Goal: Task Accomplishment & Management: Use online tool/utility

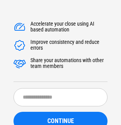
scroll to position [85, 0]
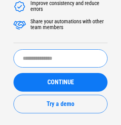
scroll to position [85, 0]
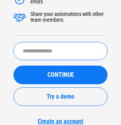
click at [75, 45] on input "text" at bounding box center [61, 51] width 94 height 18
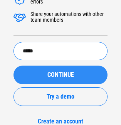
type input "*****"
click at [66, 66] on button "CONTINUE" at bounding box center [61, 74] width 94 height 19
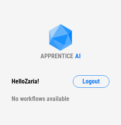
scroll to position [7, 0]
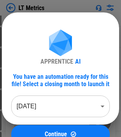
scroll to position [193, 0]
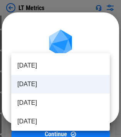
click at [36, 85] on li "Jul 2025" at bounding box center [60, 84] width 99 height 19
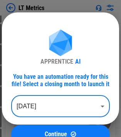
scroll to position [443, 0]
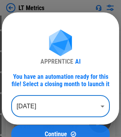
click at [76, 127] on button "Continue" at bounding box center [60, 134] width 99 height 19
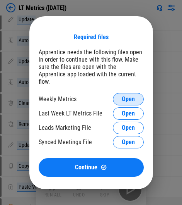
click at [127, 96] on span "Open" at bounding box center [128, 99] width 13 height 6
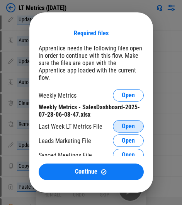
click at [122, 123] on span "Open" at bounding box center [128, 126] width 13 height 6
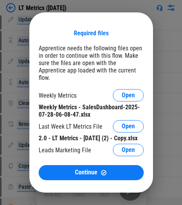
scroll to position [15, 0]
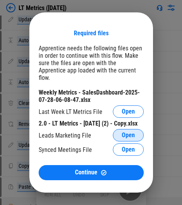
click at [126, 132] on button "Open" at bounding box center [128, 135] width 31 height 12
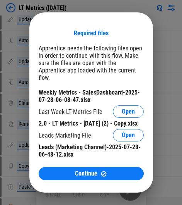
scroll to position [29, 0]
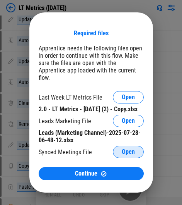
click at [113, 136] on button "Open" at bounding box center [128, 151] width 31 height 12
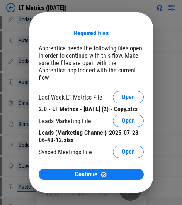
scroll to position [44, 0]
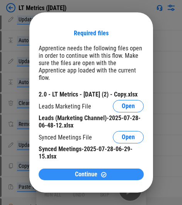
click at [89, 136] on span "Continue" at bounding box center [86, 174] width 22 height 6
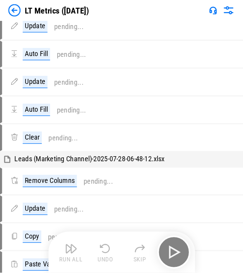
scroll to position [0, 0]
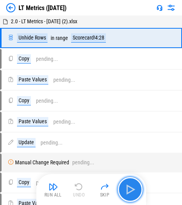
click at [127, 136] on img "button" at bounding box center [130, 189] width 12 height 12
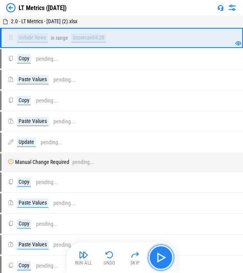
click at [127, 136] on img "button" at bounding box center [161, 257] width 12 height 12
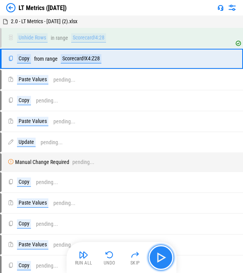
click at [127, 136] on img "button" at bounding box center [161, 257] width 12 height 12
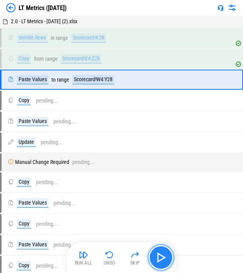
click at [127, 136] on img "button" at bounding box center [161, 257] width 12 height 12
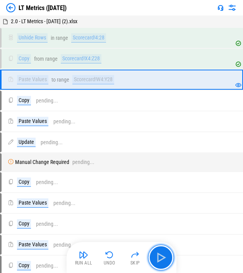
click at [127, 136] on img "button" at bounding box center [161, 257] width 12 height 12
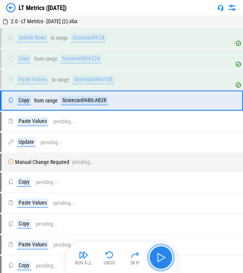
click at [127, 136] on img "button" at bounding box center [161, 257] width 12 height 12
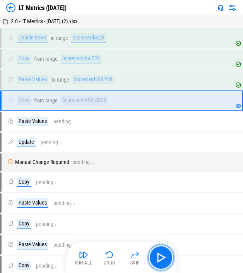
click at [127, 136] on img "button" at bounding box center [161, 257] width 12 height 12
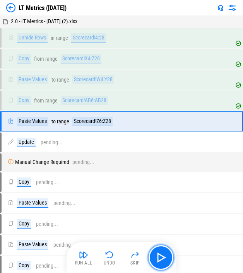
click at [127, 136] on img "button" at bounding box center [161, 257] width 12 height 12
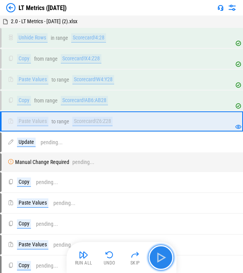
click at [127, 136] on img "button" at bounding box center [161, 257] width 12 height 12
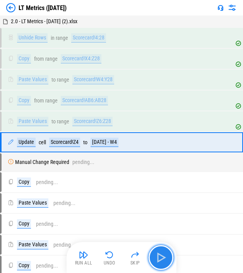
click at [127, 136] on img "button" at bounding box center [161, 257] width 12 height 12
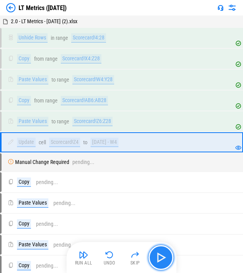
click at [127, 136] on img "button" at bounding box center [161, 257] width 12 height 12
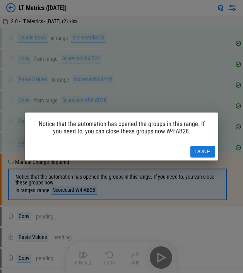
click at [127, 136] on div "Done" at bounding box center [121, 152] width 193 height 18
click at [127, 136] on button "Done" at bounding box center [202, 152] width 25 height 12
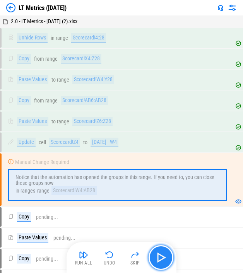
click at [127, 136] on img "button" at bounding box center [161, 257] width 12 height 12
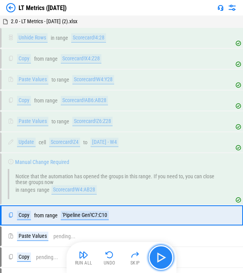
click at [127, 136] on img "button" at bounding box center [161, 257] width 12 height 12
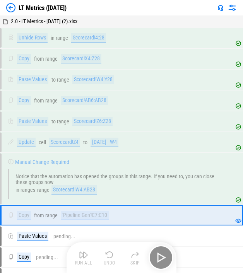
scroll to position [100, 0]
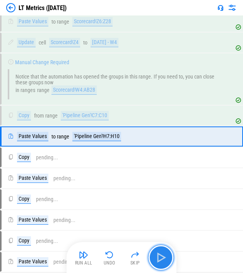
click at [127, 136] on img "button" at bounding box center [161, 257] width 12 height 12
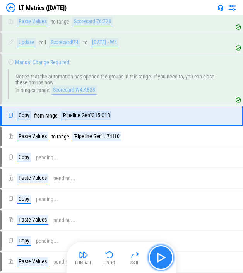
click at [127, 136] on img "button" at bounding box center [161, 257] width 12 height 12
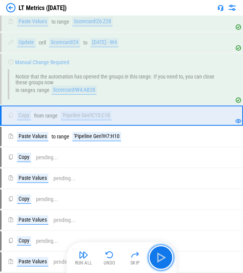
click at [127, 136] on img "button" at bounding box center [161, 257] width 12 height 12
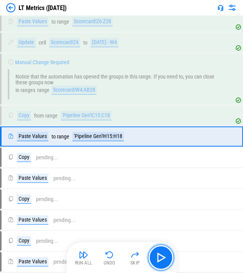
click at [127, 136] on img "button" at bounding box center [161, 257] width 12 height 12
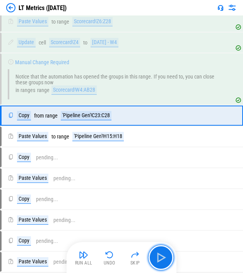
click at [127, 136] on img "button" at bounding box center [161, 257] width 12 height 12
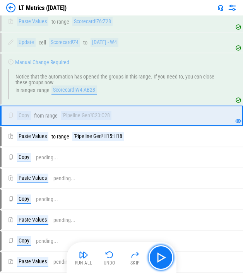
click at [127, 136] on img "button" at bounding box center [161, 257] width 12 height 12
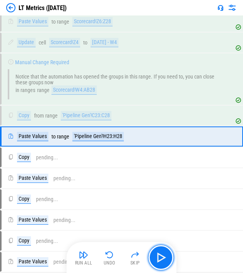
click at [127, 136] on img "button" at bounding box center [161, 257] width 12 height 12
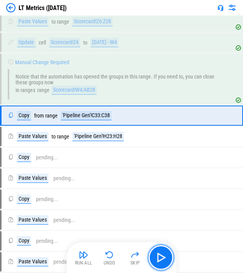
click at [127, 136] on img "button" at bounding box center [161, 257] width 12 height 12
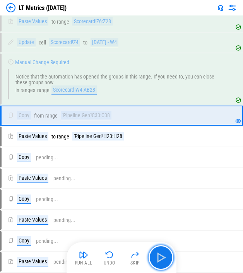
click at [127, 136] on img "button" at bounding box center [161, 257] width 12 height 12
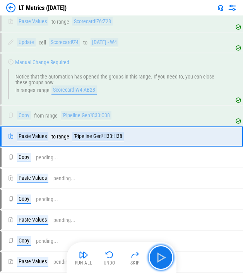
click at [127, 136] on img "button" at bounding box center [161, 257] width 12 height 12
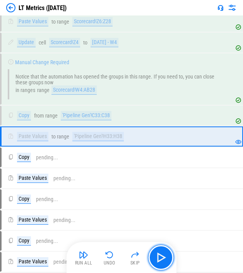
click at [127, 136] on img "button" at bounding box center [161, 257] width 12 height 12
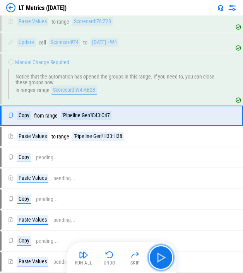
click at [127, 136] on img "button" at bounding box center [161, 257] width 12 height 12
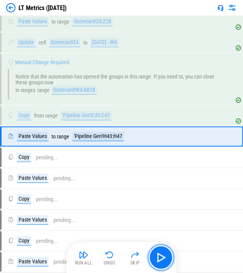
click at [127, 136] on img "button" at bounding box center [161, 257] width 12 height 12
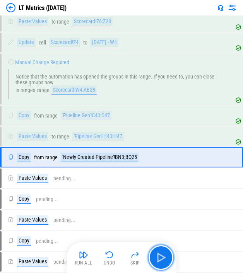
click at [127, 136] on img "button" at bounding box center [161, 257] width 12 height 12
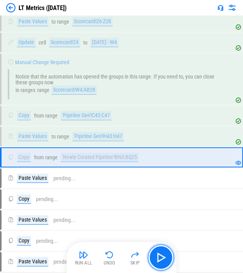
click at [127, 136] on img "button" at bounding box center [161, 257] width 12 height 12
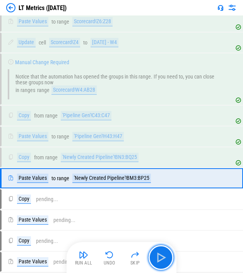
click at [127, 136] on img "button" at bounding box center [161, 257] width 12 height 12
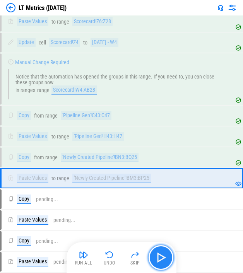
click at [127, 136] on img "button" at bounding box center [161, 257] width 12 height 12
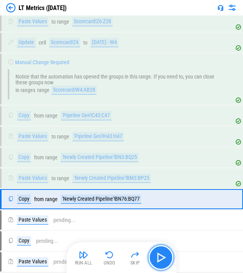
click at [127, 136] on img "button" at bounding box center [161, 257] width 12 height 12
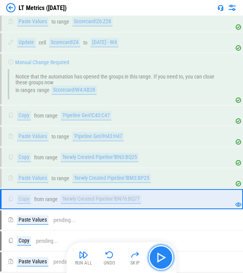
click at [127, 136] on img "button" at bounding box center [161, 257] width 12 height 12
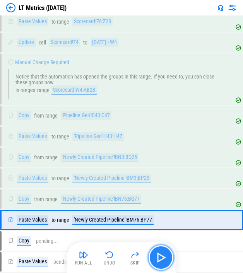
click at [127, 136] on img "button" at bounding box center [161, 257] width 12 height 12
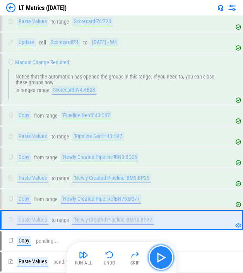
click at [127, 136] on img "button" at bounding box center [161, 257] width 12 height 12
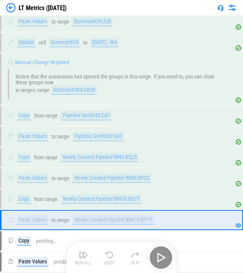
scroll to position [204, 0]
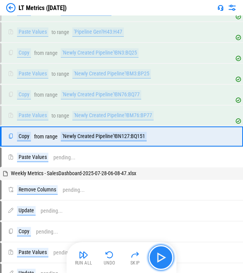
click at [127, 136] on img "button" at bounding box center [161, 257] width 12 height 12
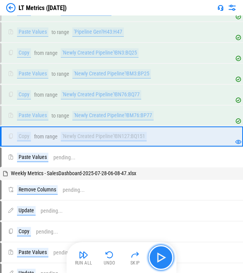
click at [127, 136] on img "button" at bounding box center [161, 257] width 12 height 12
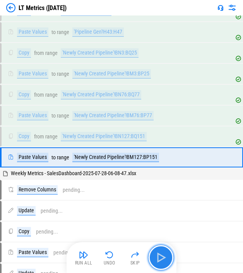
click at [127, 136] on img "button" at bounding box center [161, 257] width 12 height 12
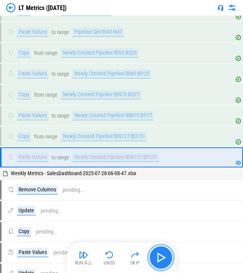
click at [127, 136] on img "button" at bounding box center [161, 257] width 12 height 12
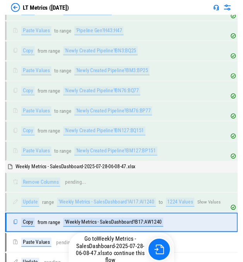
scroll to position [299, 0]
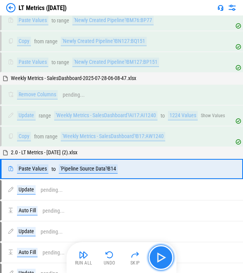
click at [127, 136] on img "button" at bounding box center [161, 257] width 12 height 12
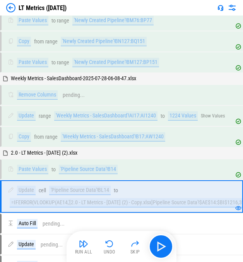
click at [105, 136] on div "'Pipeline Source Data'!B14" at bounding box center [88, 168] width 59 height 9
click at [84, 136] on div "'Pipeline Source Data'!BL14" at bounding box center [80, 189] width 62 height 9
click at [86, 136] on div "'Pipeline Source Data'!BL14" at bounding box center [80, 189] width 62 height 9
click at [127, 136] on img "button" at bounding box center [161, 246] width 12 height 12
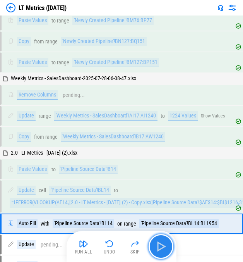
click at [127, 136] on img "button" at bounding box center [161, 246] width 12 height 12
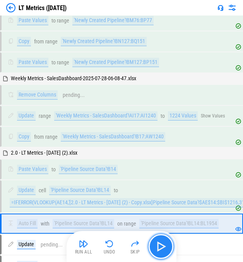
click at [127, 136] on img "button" at bounding box center [161, 246] width 12 height 12
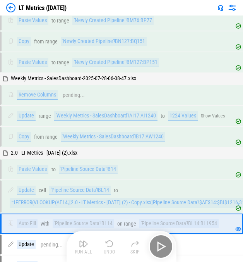
scroll to position [419, 0]
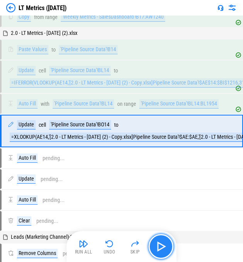
click at [127, 136] on img "button" at bounding box center [161, 246] width 12 height 12
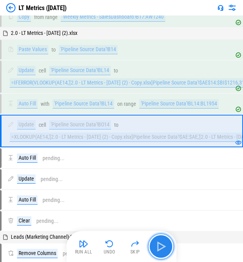
click at [127, 136] on img "button" at bounding box center [161, 246] width 12 height 12
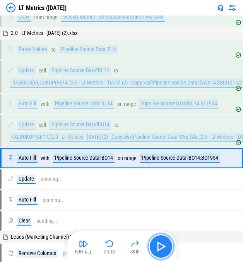
click at [127, 136] on img "button" at bounding box center [161, 246] width 12 height 12
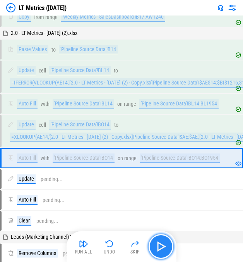
click at [127, 136] on img "button" at bounding box center [161, 246] width 12 height 12
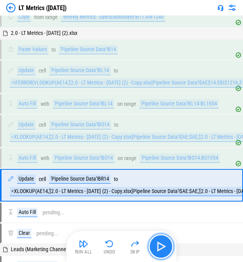
click at [127, 136] on img "button" at bounding box center [161, 246] width 12 height 12
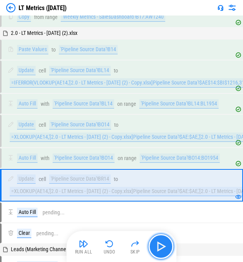
click at [127, 136] on img "button" at bounding box center [161, 246] width 12 height 12
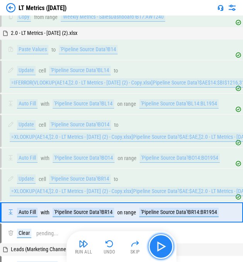
click at [127, 136] on img "button" at bounding box center [161, 246] width 12 height 12
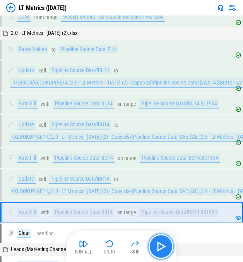
click at [127, 136] on img "button" at bounding box center [161, 246] width 12 height 12
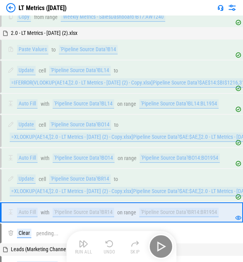
scroll to position [521, 0]
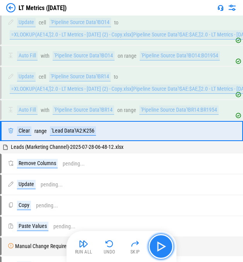
click at [127, 136] on img "button" at bounding box center [161, 246] width 12 height 12
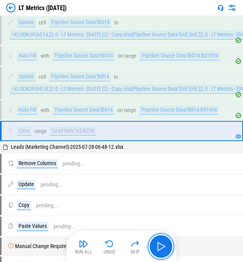
click at [127, 136] on img "button" at bounding box center [161, 246] width 12 height 12
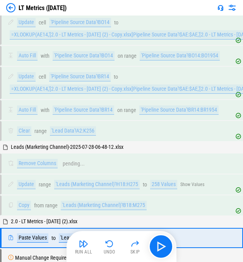
scroll to position [616, 0]
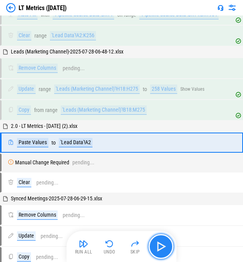
click at [127, 136] on img "button" at bounding box center [161, 246] width 12 height 12
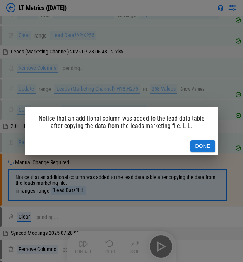
click at [127, 136] on button "Done" at bounding box center [202, 146] width 25 height 12
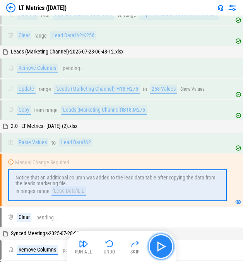
click at [127, 136] on img "button" at bounding box center [161, 246] width 12 height 12
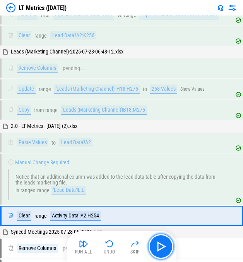
click at [127, 136] on img "button" at bounding box center [161, 246] width 12 height 12
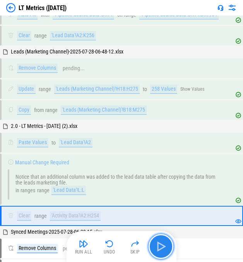
click at [127, 136] on button "button" at bounding box center [161, 246] width 25 height 25
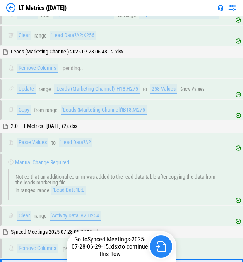
scroll to position [754, 0]
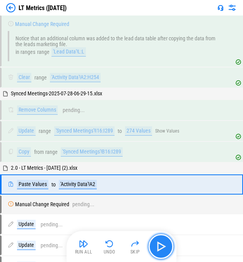
click at [127, 136] on img "button" at bounding box center [161, 246] width 12 height 12
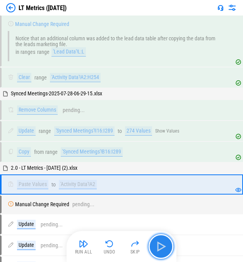
click at [127, 136] on img "button" at bounding box center [161, 246] width 12 height 12
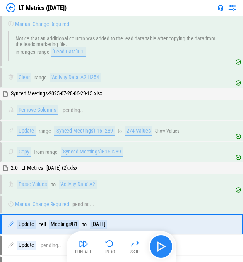
scroll to position [848, 0]
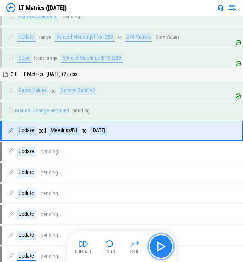
click at [127, 136] on img "button" at bounding box center [161, 246] width 12 height 12
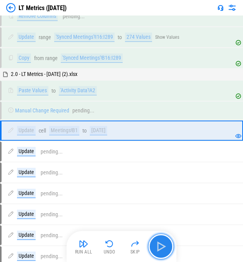
click at [127, 136] on img "button" at bounding box center [161, 246] width 12 height 12
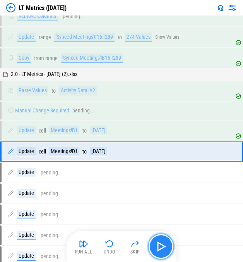
click at [127, 136] on img "button" at bounding box center [161, 246] width 12 height 12
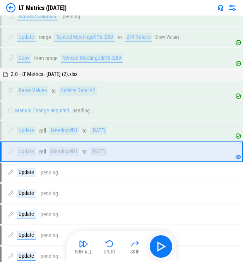
click at [107, 132] on div "07/21/2025" at bounding box center [98, 130] width 17 height 9
click at [102, 136] on div "07/28/2025" at bounding box center [98, 151] width 17 height 9
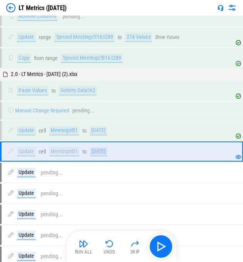
click at [103, 136] on div "07/28/2025" at bounding box center [98, 151] width 17 height 9
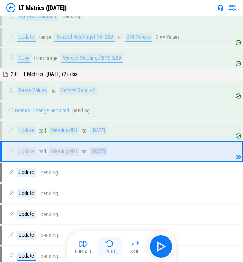
click at [112, 136] on img "button" at bounding box center [109, 243] width 9 height 9
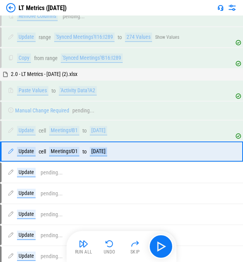
click at [103, 136] on div "07/28/2025" at bounding box center [98, 151] width 17 height 9
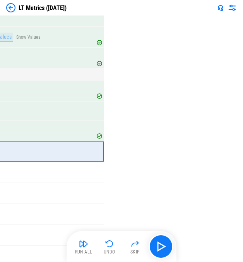
scroll to position [848, 168]
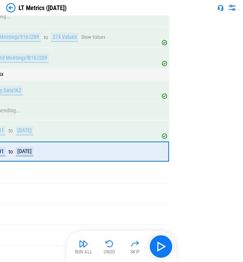
scroll to position [848, 0]
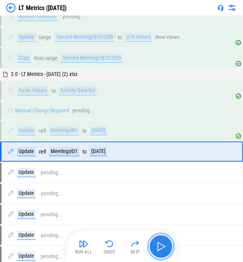
click at [127, 136] on img "button" at bounding box center [161, 246] width 12 height 12
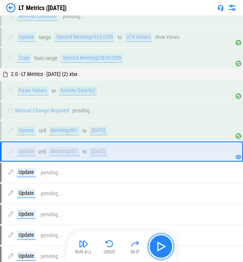
click at [127, 136] on button "button" at bounding box center [161, 246] width 25 height 25
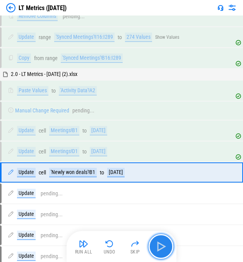
click at [127, 136] on img "button" at bounding box center [161, 246] width 12 height 12
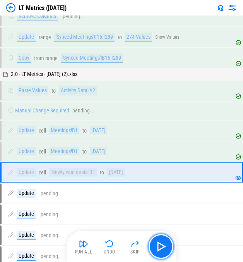
click at [127, 136] on img "button" at bounding box center [161, 246] width 12 height 12
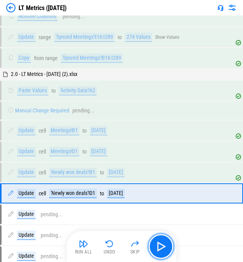
click at [127, 136] on img "button" at bounding box center [161, 246] width 12 height 12
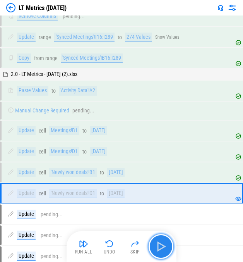
click at [127, 136] on img "button" at bounding box center [161, 246] width 12 height 12
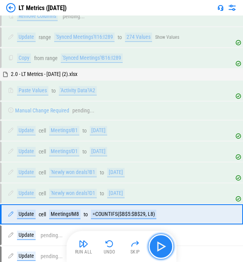
click at [127, 136] on img "button" at bounding box center [161, 246] width 12 height 12
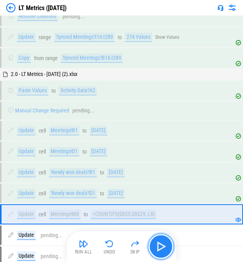
click at [127, 136] on img "button" at bounding box center [161, 246] width 12 height 12
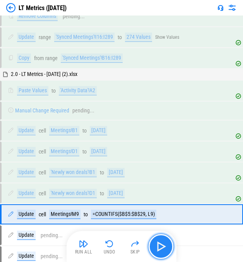
click at [127, 136] on img "button" at bounding box center [161, 246] width 12 height 12
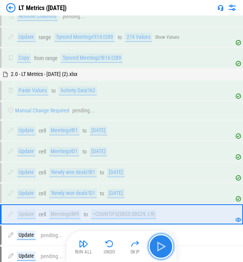
click at [127, 136] on img "button" at bounding box center [161, 246] width 12 height 12
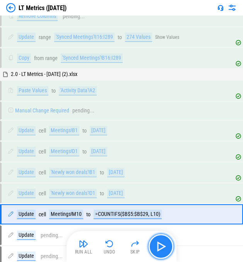
click at [127, 136] on img "button" at bounding box center [161, 246] width 12 height 12
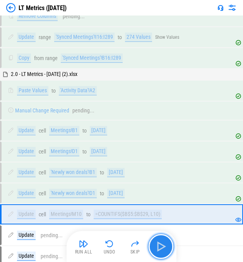
click at [127, 136] on img "button" at bounding box center [161, 246] width 12 height 12
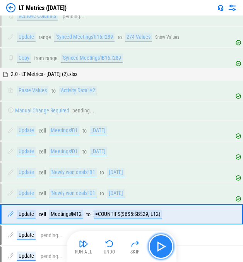
click at [127, 136] on img "button" at bounding box center [161, 246] width 12 height 12
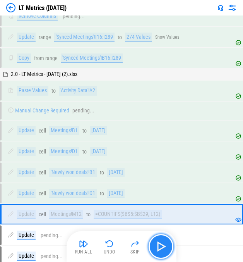
click at [127, 136] on img "button" at bounding box center [161, 246] width 12 height 12
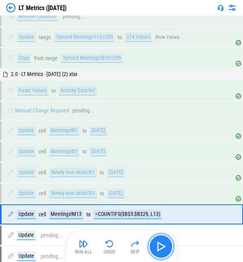
click at [127, 136] on img "button" at bounding box center [161, 246] width 12 height 12
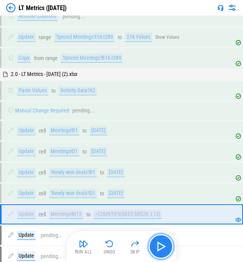
click at [127, 136] on img "button" at bounding box center [161, 246] width 12 height 12
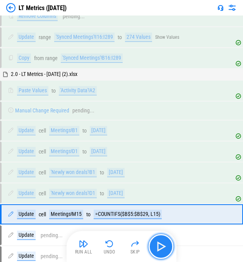
click at [127, 136] on img "button" at bounding box center [161, 246] width 12 height 12
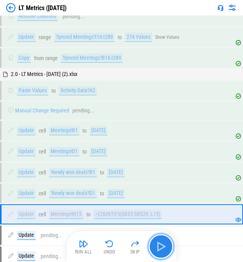
click at [127, 136] on img "button" at bounding box center [161, 246] width 12 height 12
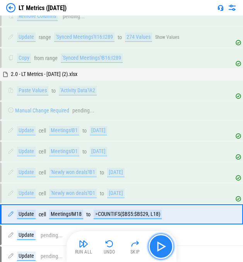
click at [127, 136] on img "button" at bounding box center [161, 246] width 12 height 12
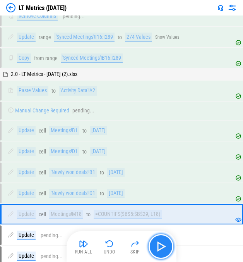
click at [127, 136] on img "button" at bounding box center [161, 246] width 12 height 12
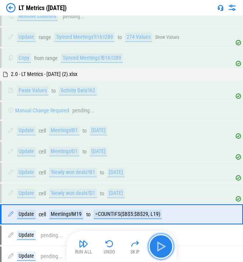
click at [127, 136] on img "button" at bounding box center [161, 246] width 12 height 12
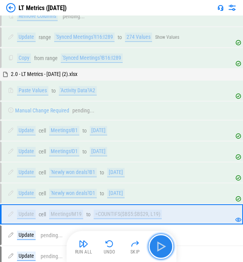
click at [127, 136] on img "button" at bounding box center [161, 246] width 12 height 12
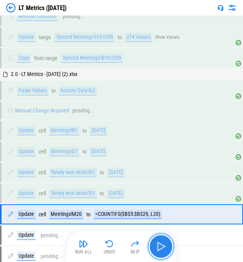
click at [127, 136] on img "button" at bounding box center [161, 246] width 12 height 12
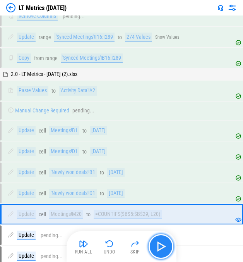
click at [127, 136] on img "button" at bounding box center [161, 246] width 12 height 12
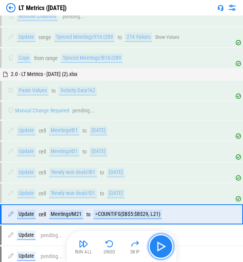
click at [127, 136] on img "button" at bounding box center [161, 246] width 12 height 12
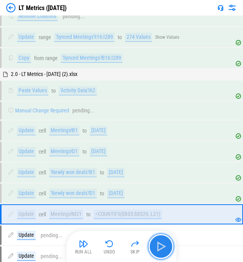
click at [127, 136] on img "button" at bounding box center [161, 246] width 12 height 12
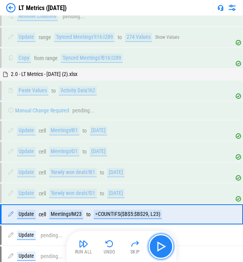
click at [127, 136] on img "button" at bounding box center [161, 246] width 12 height 12
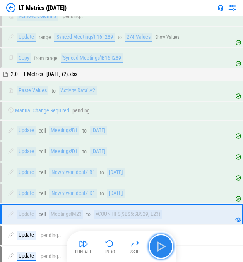
click at [127, 136] on img "button" at bounding box center [161, 246] width 12 height 12
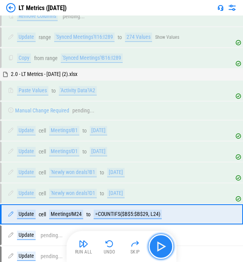
click at [127, 136] on img "button" at bounding box center [161, 246] width 12 height 12
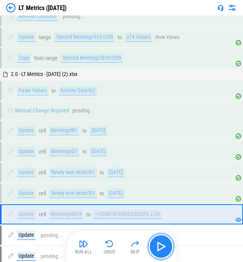
click at [127, 136] on img "button" at bounding box center [161, 246] width 12 height 12
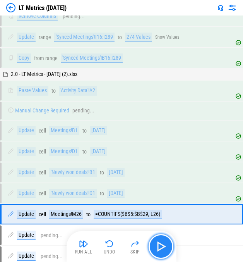
click at [127, 136] on img "button" at bounding box center [161, 246] width 12 height 12
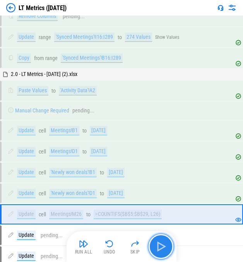
click at [127, 136] on img "button" at bounding box center [161, 246] width 12 height 12
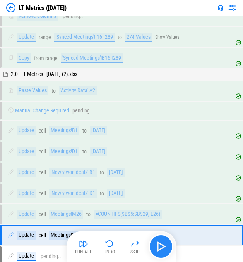
scroll to position [952, 0]
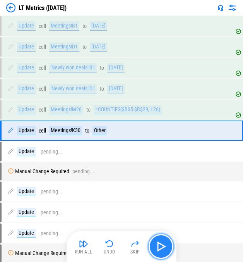
click at [127, 136] on img "button" at bounding box center [161, 246] width 12 height 12
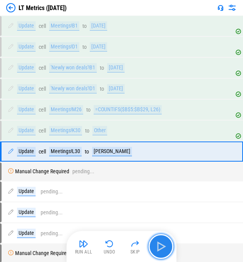
click at [127, 136] on img "button" at bounding box center [161, 246] width 12 height 12
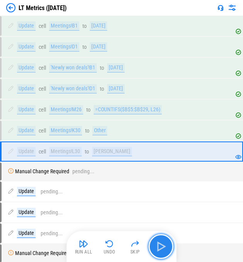
click at [127, 136] on img "button" at bounding box center [161, 246] width 12 height 12
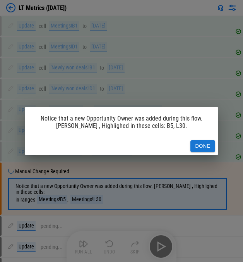
click at [127, 136] on button "Done" at bounding box center [202, 146] width 25 height 12
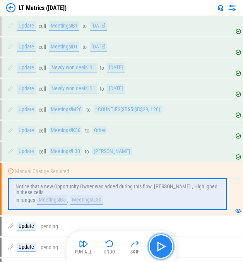
click at [127, 136] on img "button" at bounding box center [161, 246] width 12 height 12
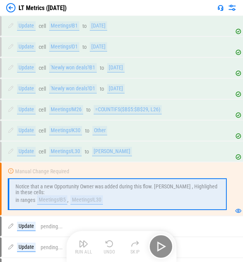
scroll to position [1067, 0]
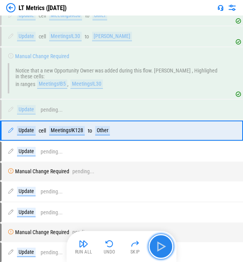
click at [127, 136] on img "button" at bounding box center [161, 246] width 12 height 12
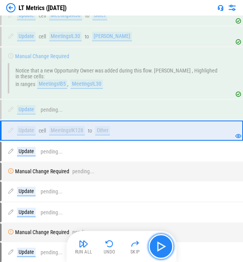
click at [127, 136] on img "button" at bounding box center [161, 246] width 12 height 12
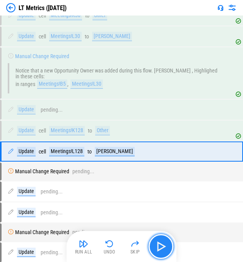
click at [127, 136] on img "button" at bounding box center [161, 246] width 12 height 12
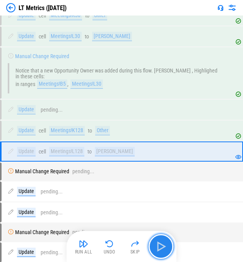
click at [127, 136] on img "button" at bounding box center [161, 246] width 12 height 12
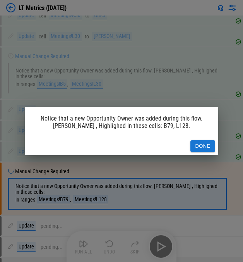
click at [127, 136] on button "Done" at bounding box center [202, 146] width 25 height 12
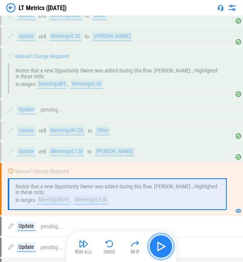
click at [127, 136] on img "button" at bounding box center [161, 246] width 12 height 12
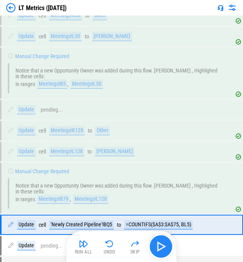
scroll to position [1161, 0]
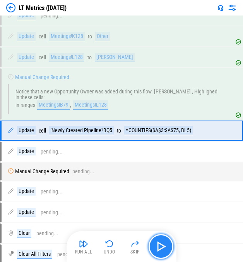
click at [127, 136] on img "button" at bounding box center [161, 246] width 12 height 12
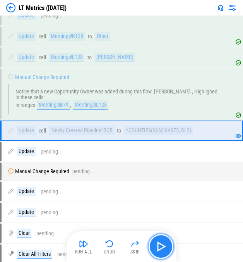
click at [127, 136] on img "button" at bounding box center [161, 246] width 12 height 12
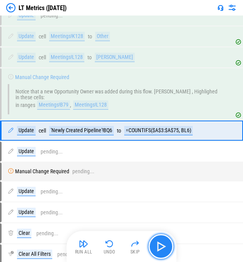
click at [127, 136] on img "button" at bounding box center [161, 246] width 12 height 12
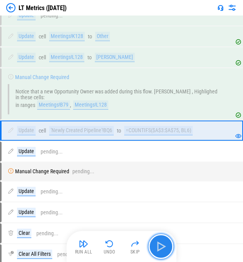
click at [127, 136] on img "button" at bounding box center [161, 246] width 12 height 12
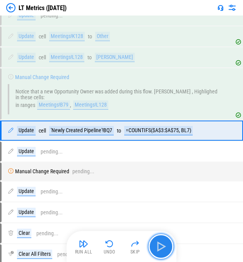
click at [127, 136] on img "button" at bounding box center [161, 246] width 12 height 12
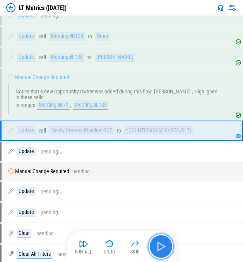
click at [127, 136] on img "button" at bounding box center [161, 246] width 12 height 12
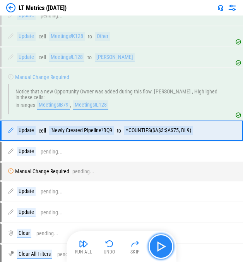
click at [127, 136] on img "button" at bounding box center [161, 246] width 12 height 12
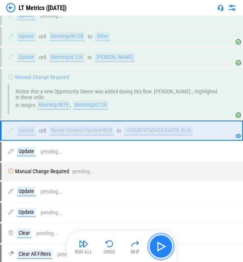
click at [127, 136] on img "button" at bounding box center [161, 246] width 12 height 12
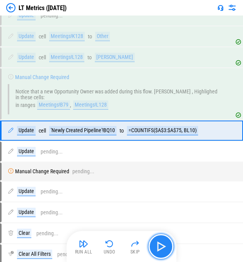
click at [127, 136] on img "button" at bounding box center [161, 246] width 12 height 12
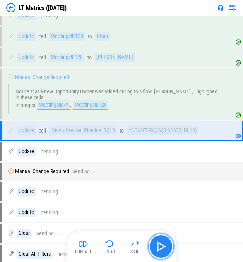
click at [127, 136] on img "button" at bounding box center [161, 246] width 12 height 12
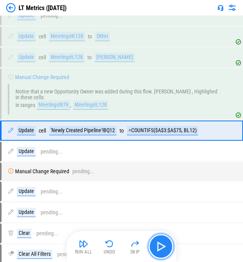
click at [127, 136] on img "button" at bounding box center [161, 246] width 12 height 12
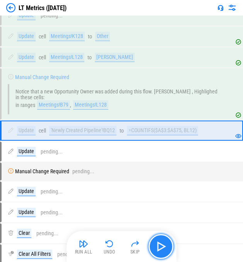
click at [127, 136] on img "button" at bounding box center [161, 246] width 12 height 12
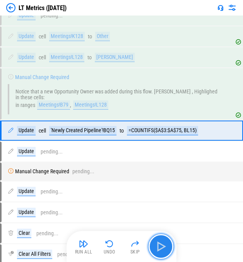
click at [127, 136] on img "button" at bounding box center [161, 246] width 12 height 12
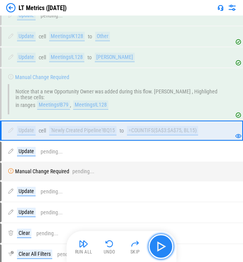
click at [127, 136] on img "button" at bounding box center [161, 246] width 12 height 12
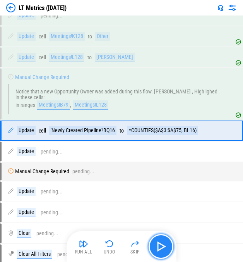
click at [127, 136] on img "button" at bounding box center [161, 246] width 12 height 12
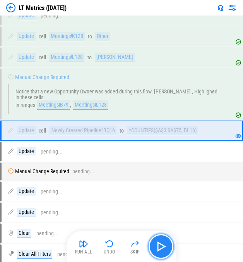
click at [127, 136] on img "button" at bounding box center [161, 246] width 12 height 12
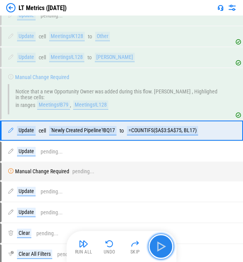
click at [127, 136] on img "button" at bounding box center [161, 246] width 12 height 12
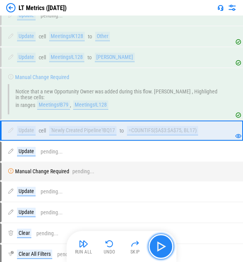
click at [127, 136] on img "button" at bounding box center [161, 246] width 12 height 12
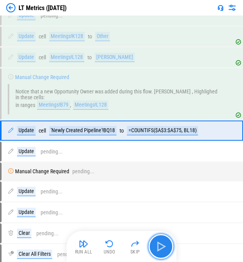
click at [127, 136] on img "button" at bounding box center [161, 246] width 12 height 12
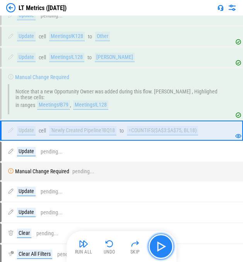
click at [127, 136] on img "button" at bounding box center [161, 246] width 12 height 12
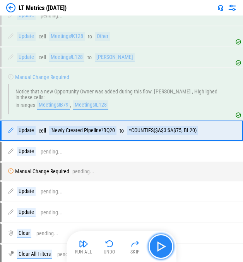
click at [127, 136] on img "button" at bounding box center [161, 246] width 12 height 12
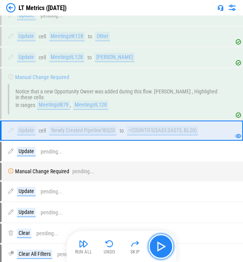
click at [127, 136] on img "button" at bounding box center [161, 246] width 12 height 12
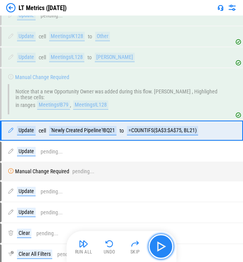
click at [127, 136] on img "button" at bounding box center [161, 246] width 12 height 12
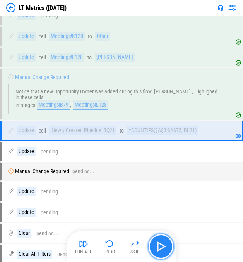
click at [127, 136] on img "button" at bounding box center [161, 246] width 12 height 12
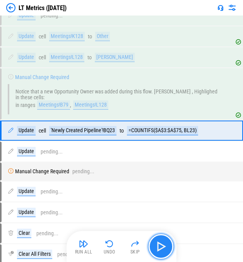
click at [127, 136] on img "button" at bounding box center [161, 246] width 12 height 12
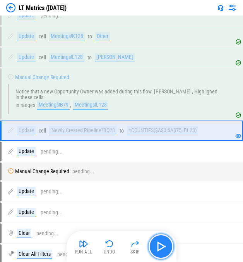
click at [127, 136] on img "button" at bounding box center [161, 246] width 12 height 12
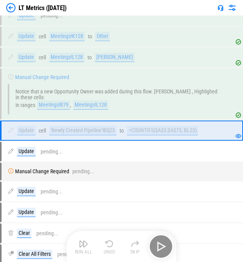
scroll to position [1264, 0]
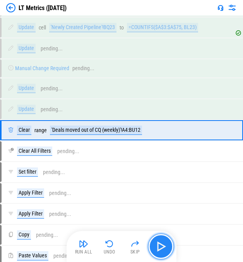
click at [127, 136] on img "button" at bounding box center [161, 246] width 12 height 12
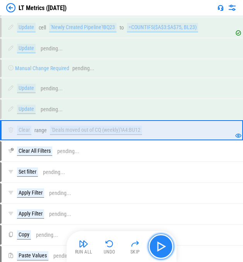
click at [127, 136] on img "button" at bounding box center [161, 246] width 12 height 12
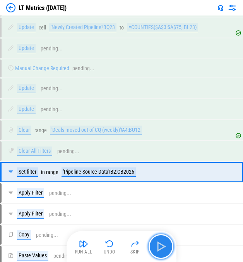
click at [127, 136] on img "button" at bounding box center [161, 246] width 12 height 12
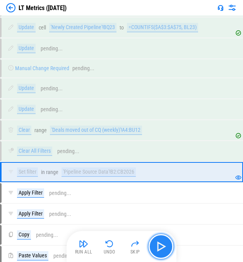
click at [127, 136] on img "button" at bounding box center [161, 246] width 12 height 12
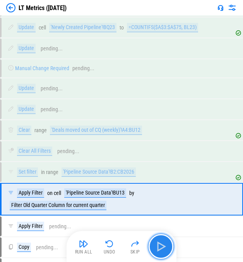
click at [127, 136] on img "button" at bounding box center [161, 246] width 12 height 12
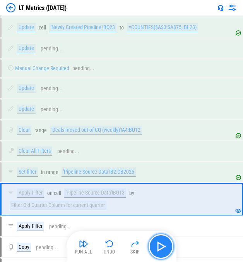
click at [127, 136] on img "button" at bounding box center [161, 246] width 12 height 12
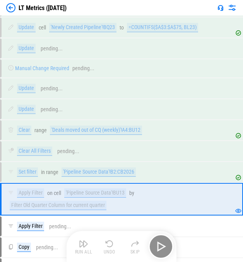
scroll to position [1366, 0]
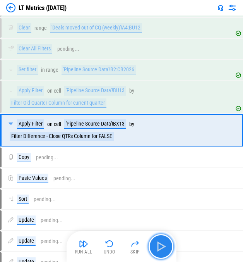
click at [127, 136] on img "button" at bounding box center [161, 246] width 12 height 12
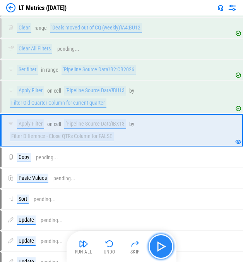
click at [127, 136] on img "button" at bounding box center [161, 246] width 12 height 12
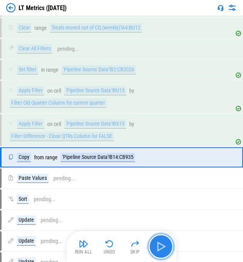
click at [127, 136] on img "button" at bounding box center [161, 246] width 12 height 12
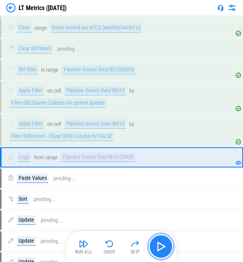
click at [127, 136] on img "button" at bounding box center [161, 246] width 12 height 12
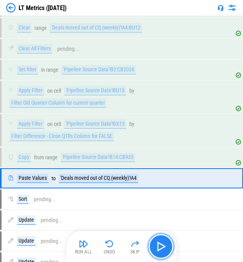
click at [127, 136] on img "button" at bounding box center [161, 246] width 12 height 12
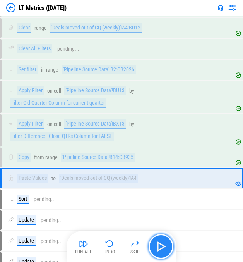
click at [127, 136] on img "button" at bounding box center [161, 246] width 12 height 12
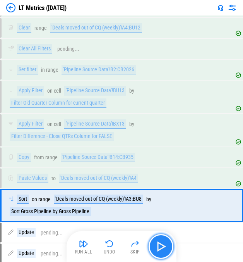
click at [127, 136] on img "button" at bounding box center [161, 246] width 12 height 12
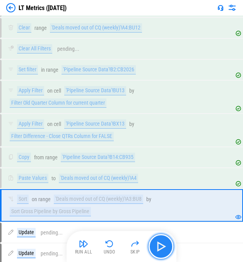
click at [127, 136] on button "button" at bounding box center [161, 246] width 25 height 25
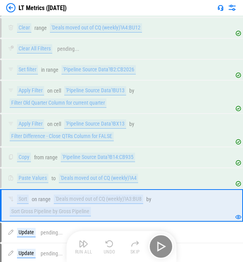
scroll to position [1518, 0]
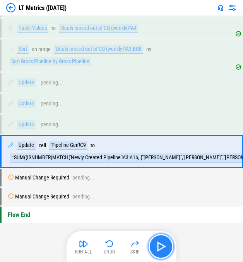
click at [127, 136] on img "button" at bounding box center [161, 246] width 12 height 12
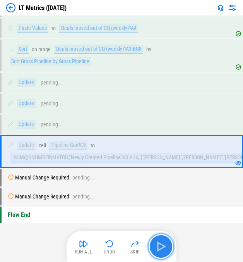
click at [127, 136] on img "button" at bounding box center [161, 246] width 12 height 12
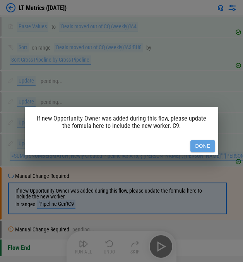
click at [127, 136] on button "Done" at bounding box center [202, 146] width 25 height 12
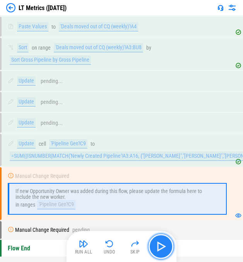
click at [127, 136] on img "button" at bounding box center [161, 246] width 12 height 12
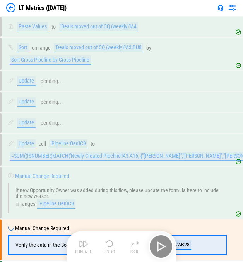
scroll to position [1573, 0]
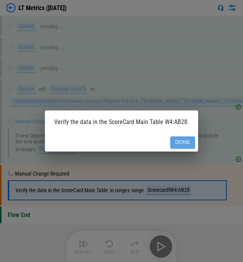
click at [127, 136] on button "Done" at bounding box center [182, 142] width 25 height 12
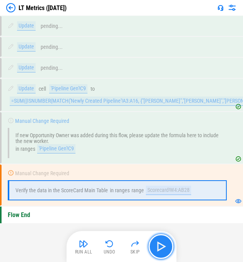
click at [127, 136] on img "button" at bounding box center [161, 246] width 12 height 12
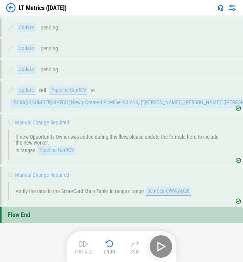
scroll to position [1572, 0]
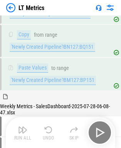
scroll to position [540, 0]
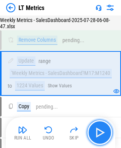
click at [100, 126] on button "button" at bounding box center [100, 132] width 25 height 25
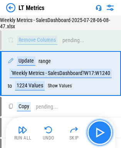
click at [100, 125] on button "button" at bounding box center [100, 132] width 25 height 25
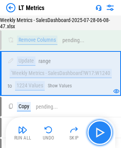
click at [103, 129] on img "button" at bounding box center [100, 132] width 12 height 12
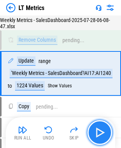
click at [99, 133] on img "button" at bounding box center [100, 132] width 12 height 12
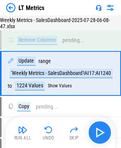
click at [99, 133] on div "Run All Undo Skip" at bounding box center [61, 132] width 102 height 25
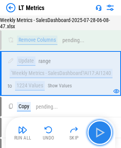
click at [96, 137] on img "button" at bounding box center [100, 132] width 12 height 12
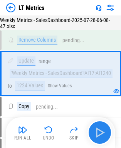
scroll to position [580, 0]
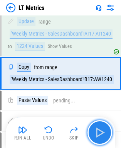
click at [103, 137] on img "button" at bounding box center [100, 132] width 12 height 12
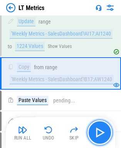
click at [104, 133] on img "button" at bounding box center [100, 132] width 12 height 12
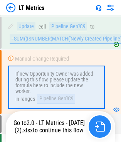
scroll to position [2360, 0]
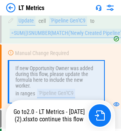
scroll to position [2366, 0]
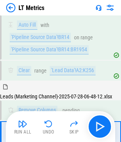
scroll to position [964, 0]
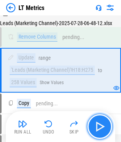
click at [94, 130] on img "button" at bounding box center [100, 127] width 12 height 12
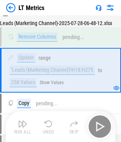
scroll to position [1004, 0]
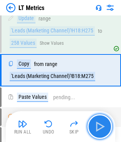
click at [100, 128] on img "button" at bounding box center [100, 127] width 12 height 12
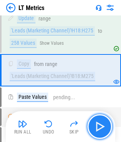
click at [96, 124] on img "button" at bounding box center [100, 127] width 12 height 12
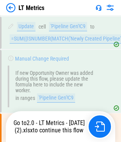
scroll to position [2360, 0]
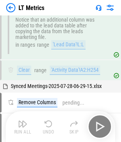
scroll to position [1193, 0]
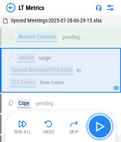
click at [104, 132] on img "button" at bounding box center [100, 127] width 12 height 12
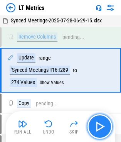
click at [104, 132] on img "button" at bounding box center [100, 127] width 12 height 12
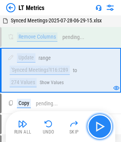
click at [104, 132] on img "button" at bounding box center [100, 127] width 12 height 12
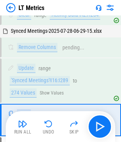
scroll to position [1173, 0]
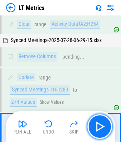
click at [95, 126] on img "button" at bounding box center [100, 127] width 12 height 12
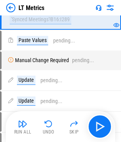
scroll to position [1251, 0]
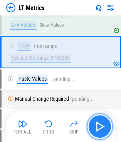
click at [104, 126] on img "button" at bounding box center [100, 127] width 12 height 12
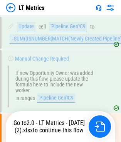
scroll to position [2360, 0]
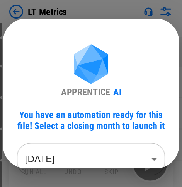
scroll to position [232, 0]
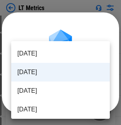
click at [57, 67] on li "Jul 2025" at bounding box center [60, 72] width 99 height 19
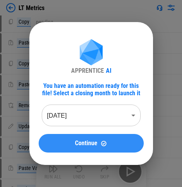
click at [89, 124] on button "Continue" at bounding box center [91, 143] width 105 height 19
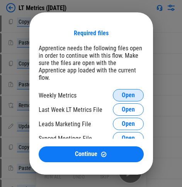
click at [119, 89] on button "Open" at bounding box center [128, 95] width 31 height 12
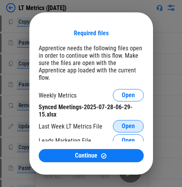
click at [113, 120] on button "Open" at bounding box center [128, 126] width 31 height 12
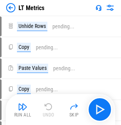
click at [12, 14] on div "LT Metrics" at bounding box center [60, 7] width 121 height 15
click at [13, 9] on img at bounding box center [10, 7] width 9 height 9
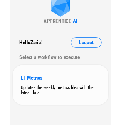
scroll to position [55, 0]
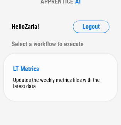
click at [54, 77] on div "Updates the weekly metrics files with the latest data" at bounding box center [60, 83] width 95 height 12
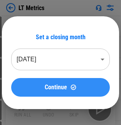
click at [41, 85] on div "Continue" at bounding box center [61, 87] width 80 height 7
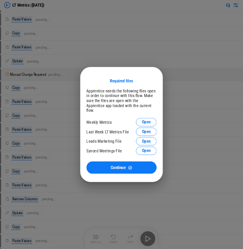
scroll to position [39, 0]
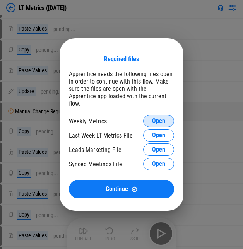
click at [127, 115] on button "Open" at bounding box center [158, 121] width 31 height 12
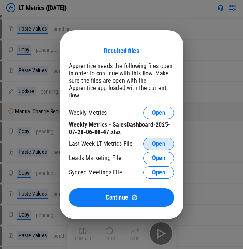
click at [127, 124] on span "Open" at bounding box center [158, 144] width 13 height 6
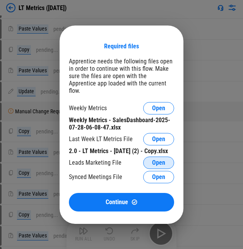
click at [127, 124] on span "Open" at bounding box center [158, 163] width 13 height 6
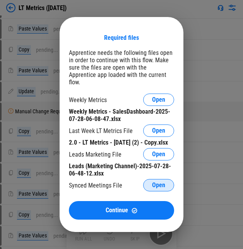
click at [127, 124] on span "Open" at bounding box center [158, 185] width 13 height 6
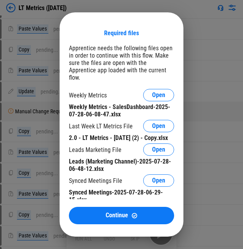
scroll to position [7, 0]
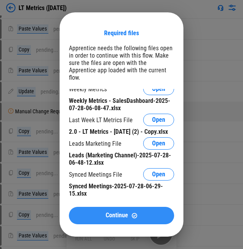
click at [123, 124] on span "Continue" at bounding box center [117, 215] width 22 height 6
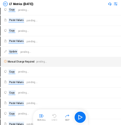
scroll to position [0, 0]
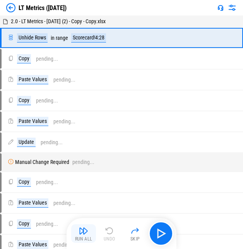
click at [81, 124] on img "button" at bounding box center [83, 230] width 9 height 9
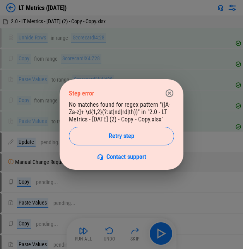
click at [127, 94] on icon "button" at bounding box center [169, 93] width 9 height 9
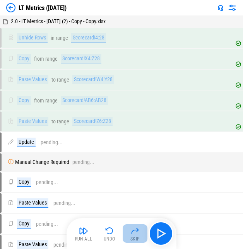
click at [127, 124] on img "button" at bounding box center [134, 230] width 9 height 9
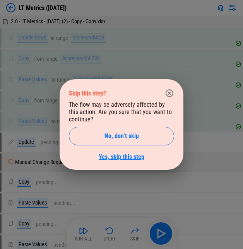
click at [127, 124] on link "Yes, skip this step" at bounding box center [122, 156] width 46 height 7
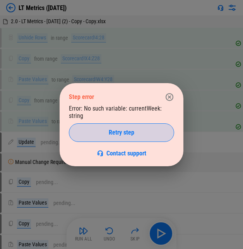
click at [127, 124] on div "Retry step" at bounding box center [122, 133] width 86 height 6
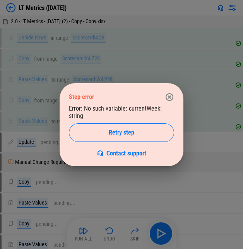
click at [127, 96] on icon "button" at bounding box center [169, 96] width 9 height 9
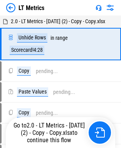
scroll to position [57, 0]
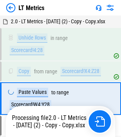
scroll to position [30, 0]
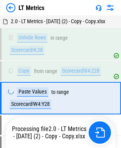
scroll to position [24, 0]
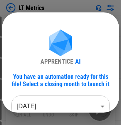
click at [74, 101] on body "LT Metrics Unhide Rows pending... Copy pending... Paste Values pending... Copy …" at bounding box center [60, 62] width 121 height 125
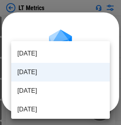
click at [49, 69] on li "Jul 2025" at bounding box center [60, 72] width 99 height 19
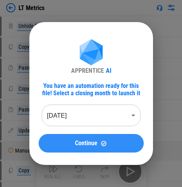
click at [91, 124] on span "Continue" at bounding box center [86, 143] width 22 height 6
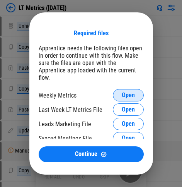
click at [123, 92] on span "Open" at bounding box center [128, 95] width 13 height 6
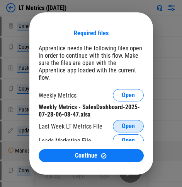
click at [122, 123] on span "Open" at bounding box center [128, 126] width 13 height 6
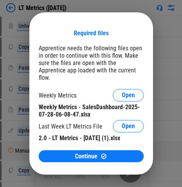
scroll to position [29, 0]
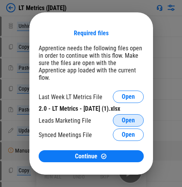
click at [122, 118] on span "Open" at bounding box center [128, 120] width 13 height 6
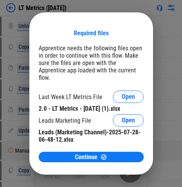
scroll to position [44, 0]
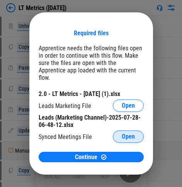
click at [122, 124] on span "Open" at bounding box center [128, 136] width 13 height 6
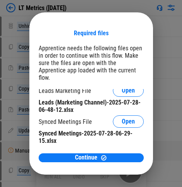
scroll to position [174, 0]
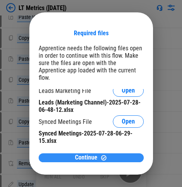
click at [72, 124] on div "Continue" at bounding box center [91, 157] width 87 height 7
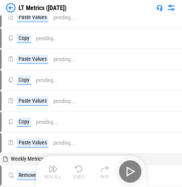
scroll to position [0, 0]
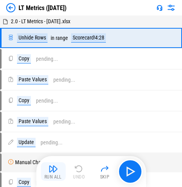
click at [49, 124] on img "button" at bounding box center [53, 168] width 9 height 9
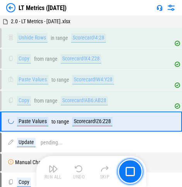
scroll to position [82, 0]
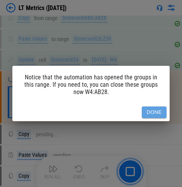
click at [127, 111] on button "Done" at bounding box center [154, 112] width 25 height 12
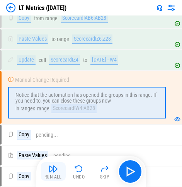
click at [51, 124] on button "Run All" at bounding box center [53, 171] width 25 height 19
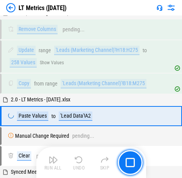
scroll to position [765, 0]
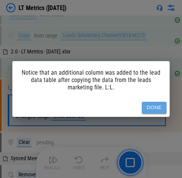
click at [127, 110] on button "Done" at bounding box center [154, 108] width 25 height 12
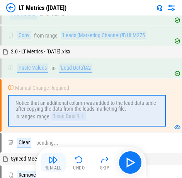
click at [49, 124] on img "button" at bounding box center [53, 159] width 9 height 9
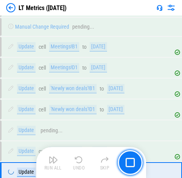
scroll to position [1112, 0]
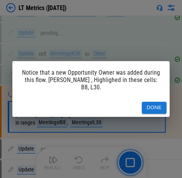
click at [127, 104] on button "Done" at bounding box center [154, 108] width 25 height 12
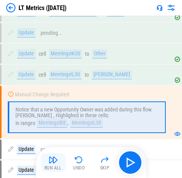
click at [57, 124] on img "button" at bounding box center [53, 159] width 9 height 9
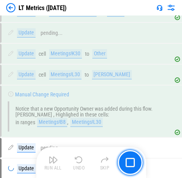
scroll to position [1225, 0]
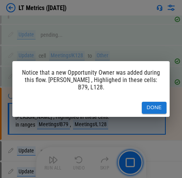
click at [127, 108] on button "Done" at bounding box center [154, 108] width 25 height 12
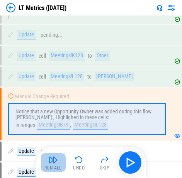
click at [52, 124] on img "button" at bounding box center [53, 159] width 9 height 9
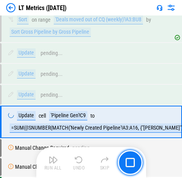
scroll to position [1683, 0]
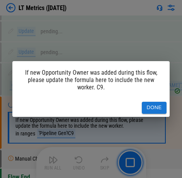
click at [127, 107] on button "Done" at bounding box center [154, 108] width 25 height 12
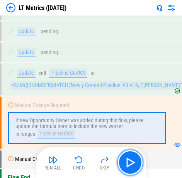
scroll to position [1696, 0]
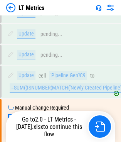
scroll to position [2290, 0]
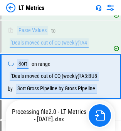
scroll to position [2296, 0]
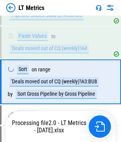
scroll to position [2290, 0]
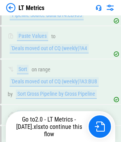
scroll to position [2290, 0]
